Goal: Find specific page/section: Find specific page/section

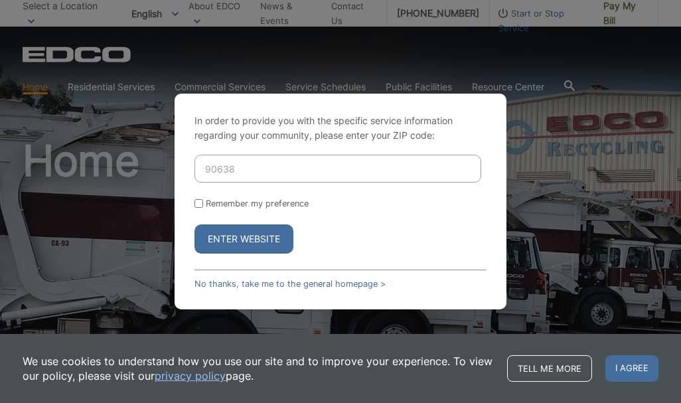
type input "90638"
drag, startPoint x: 297, startPoint y: 171, endPoint x: 269, endPoint y: 167, distance: 28.8
click at [297, 171] on input "Enter ZIP Code" at bounding box center [337, 169] width 287 height 28
type input "90638"
drag, startPoint x: 233, startPoint y: 239, endPoint x: 234, endPoint y: 232, distance: 7.3
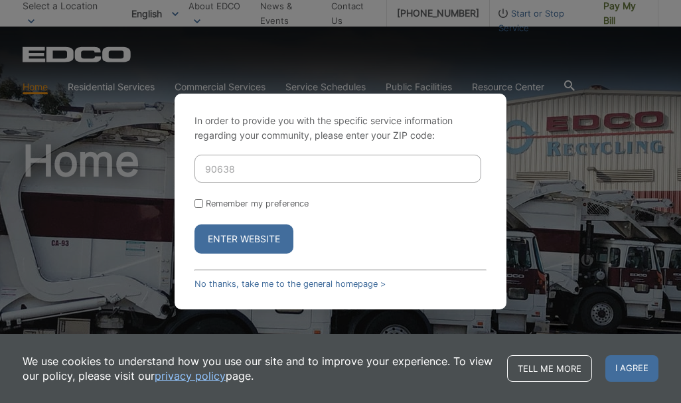
click at [233, 237] on button "Enter Website" at bounding box center [243, 238] width 99 height 29
